Goal: Task Accomplishment & Management: Manage account settings

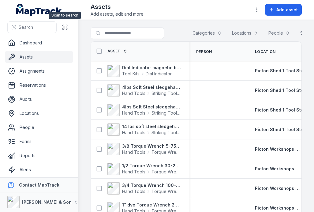
click at [70, 22] on div at bounding box center [65, 27] width 12 height 12
click at [63, 25] on icon at bounding box center [65, 27] width 6 height 6
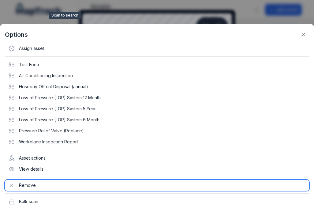
click at [35, 182] on div "Remove" at bounding box center [157, 185] width 305 height 11
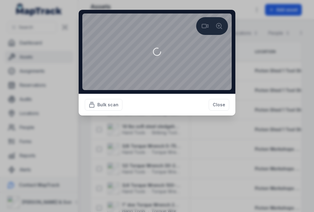
click at [221, 111] on button "Close" at bounding box center [219, 105] width 21 height 12
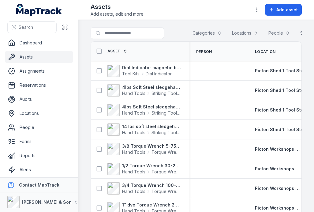
click at [67, 27] on icon at bounding box center [65, 27] width 6 height 6
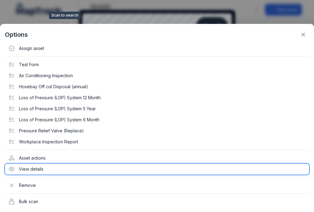
click at [47, 169] on div "View details" at bounding box center [157, 169] width 305 height 11
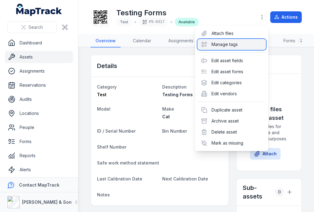
click at [243, 46] on div "Manage tags" at bounding box center [232, 44] width 69 height 11
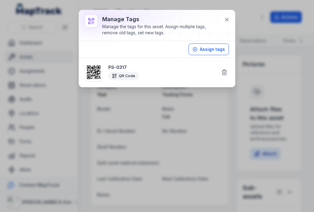
click at [224, 71] on icon at bounding box center [224, 72] width 6 height 6
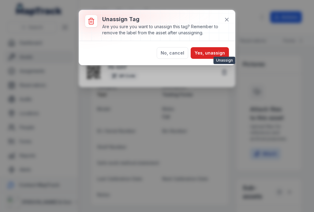
click at [217, 51] on button "Yes, unassign" at bounding box center [210, 53] width 38 height 12
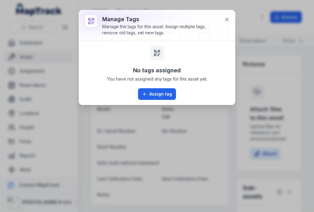
click at [229, 19] on icon at bounding box center [227, 20] width 6 height 6
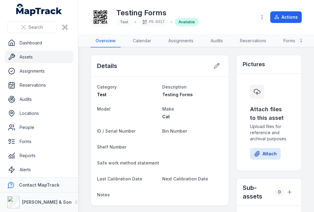
click at [263, 17] on circle "button" at bounding box center [262, 17] width 1 height 1
